Goal: Task Accomplishment & Management: Use online tool/utility

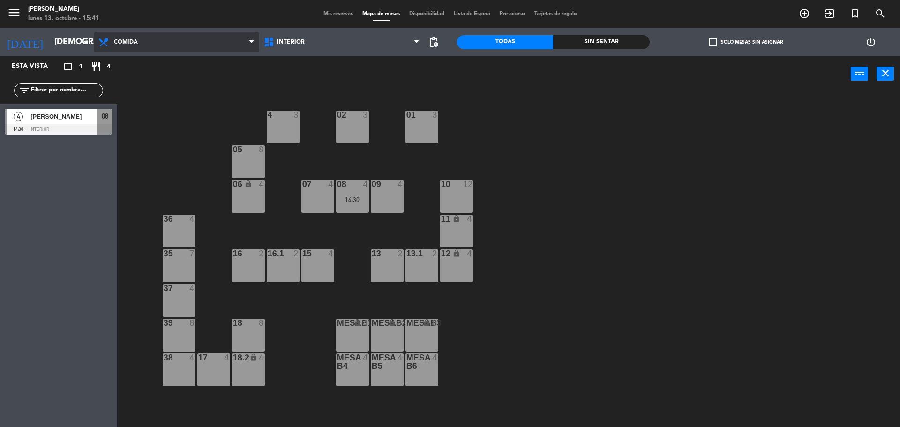
click at [154, 36] on span "Comida" at bounding box center [176, 42] width 165 height 21
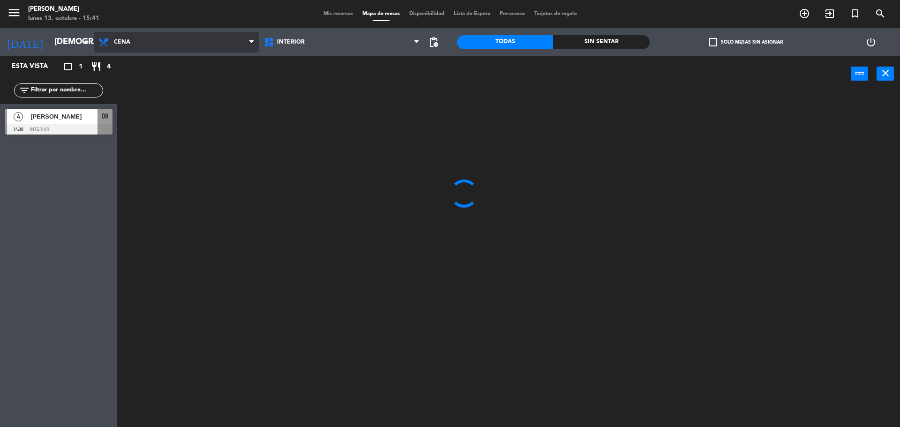
click at [150, 77] on ng-component "menu [PERSON_NAME] [DATE] 13. octubre - 15:41 Mis reservas Mapa de mesas Dispon…" at bounding box center [450, 214] width 900 height 429
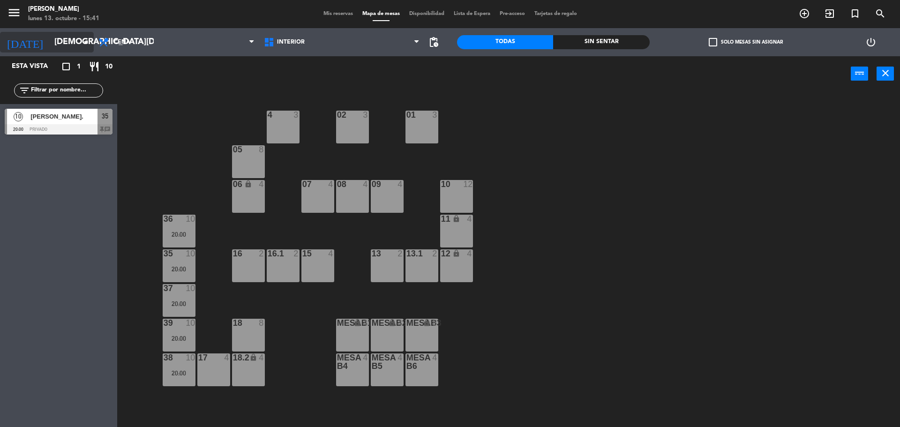
click at [60, 50] on input "[DEMOGRAPHIC_DATA][DATE]" at bounding box center [104, 42] width 109 height 19
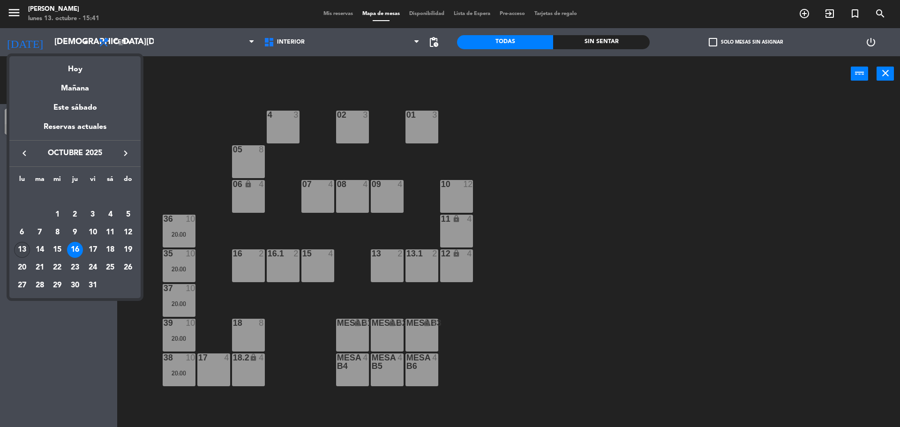
click at [22, 251] on div "13" at bounding box center [22, 250] width 16 height 16
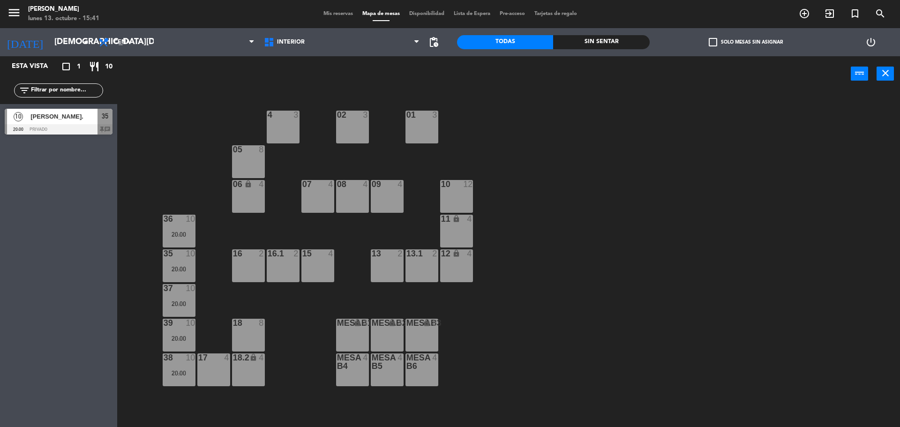
type input "[DATE]"
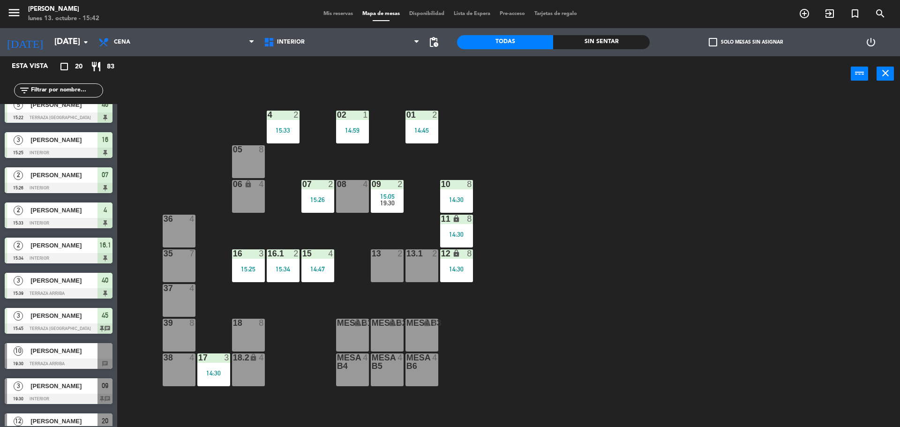
scroll to position [381, 0]
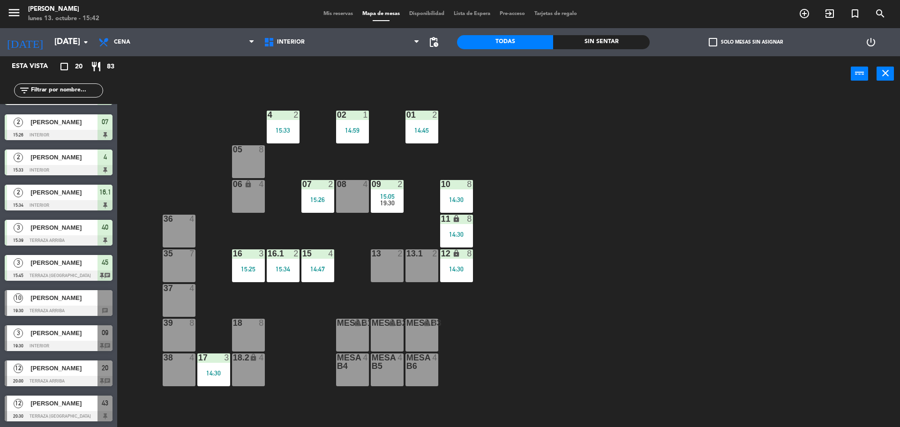
click at [68, 369] on span "[PERSON_NAME]" at bounding box center [63, 368] width 67 height 10
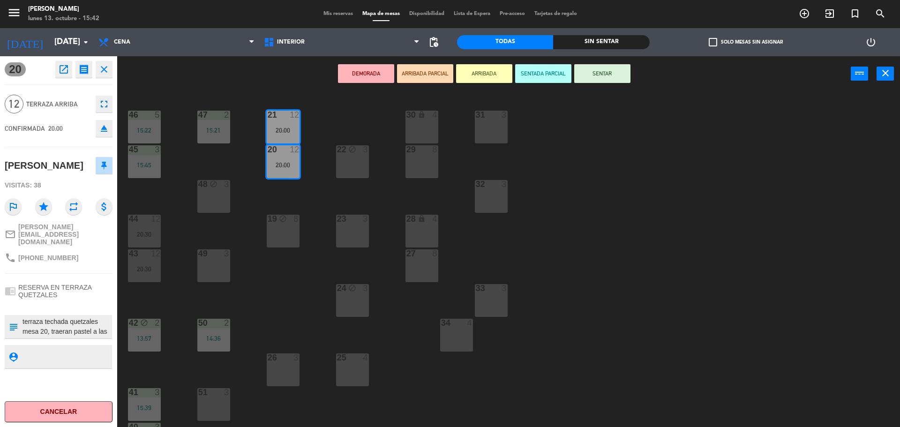
click at [66, 317] on textarea at bounding box center [66, 327] width 89 height 20
drag, startPoint x: 80, startPoint y: 324, endPoint x: 107, endPoint y: 320, distance: 27.0
click at [81, 324] on textarea at bounding box center [66, 327] width 89 height 20
click at [109, 321] on textarea at bounding box center [66, 327] width 89 height 20
click at [97, 321] on textarea at bounding box center [66, 327] width 89 height 20
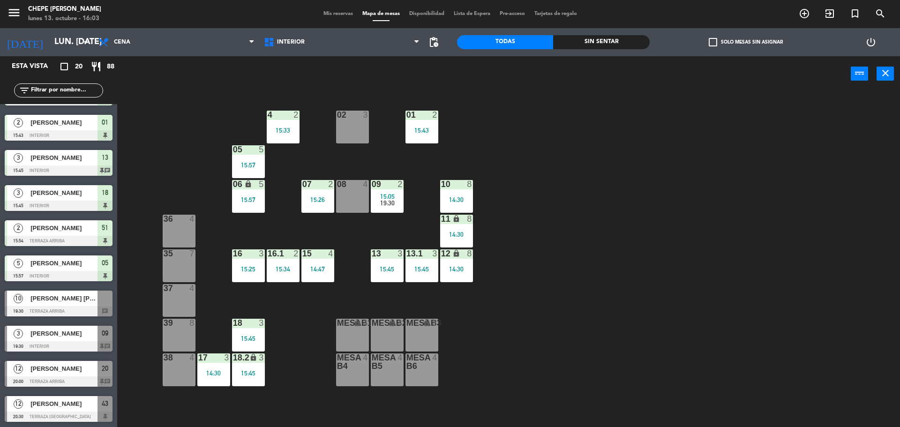
scroll to position [381, 0]
